Goal: Navigation & Orientation: Find specific page/section

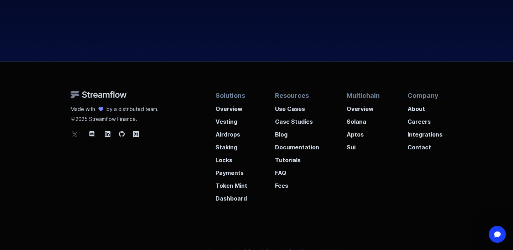
scroll to position [2719, 0]
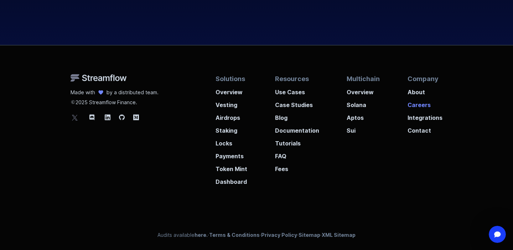
click at [419, 105] on p "Careers" at bounding box center [425, 103] width 35 height 13
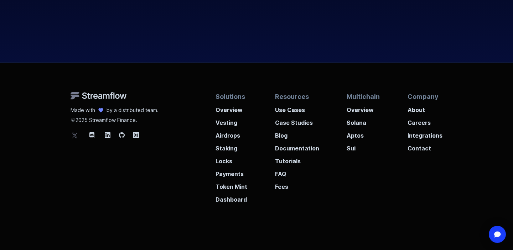
scroll to position [2705, 0]
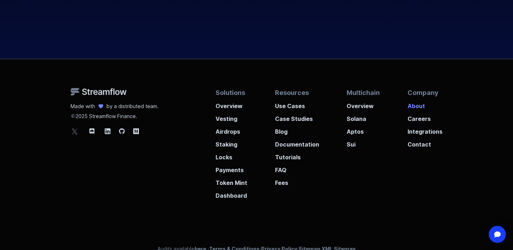
click at [415, 103] on p "About" at bounding box center [425, 104] width 35 height 13
